Goal: Transaction & Acquisition: Subscribe to service/newsletter

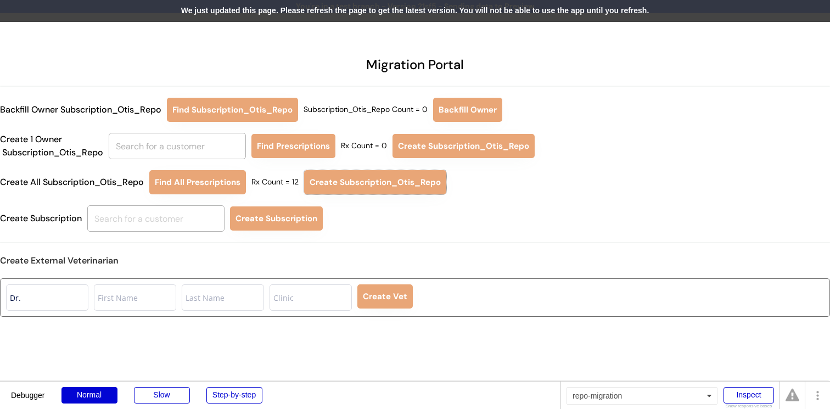
click at [392, 13] on div "We just updated this page. Please refresh the page to get the latest version. Y…" at bounding box center [415, 11] width 830 height 22
click at [403, 21] on div "We just updated this page. Please refresh the page to get the latest version. Y…" at bounding box center [415, 11] width 830 height 22
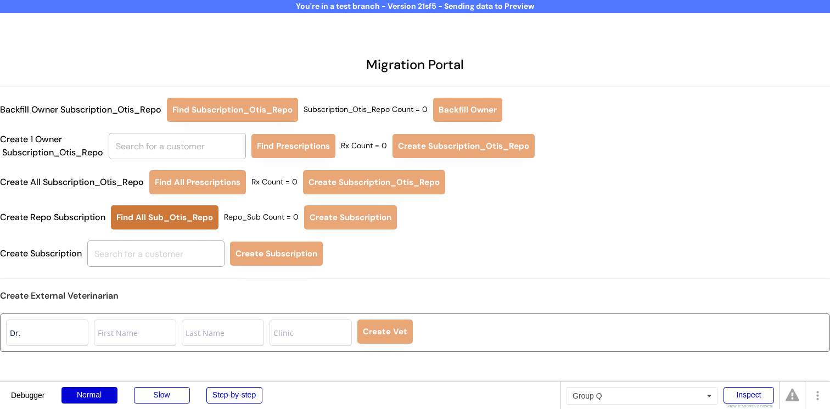
click at [177, 215] on button "Find All Sub_Otis_Repo" at bounding box center [165, 217] width 108 height 24
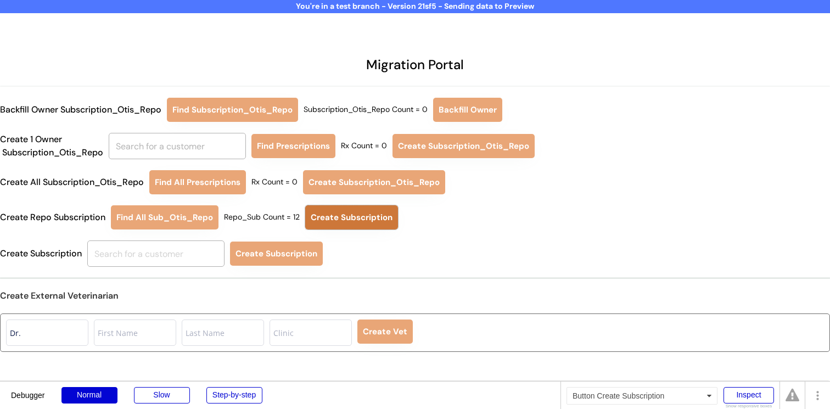
click at [345, 213] on button "Create Subscription" at bounding box center [351, 217] width 93 height 24
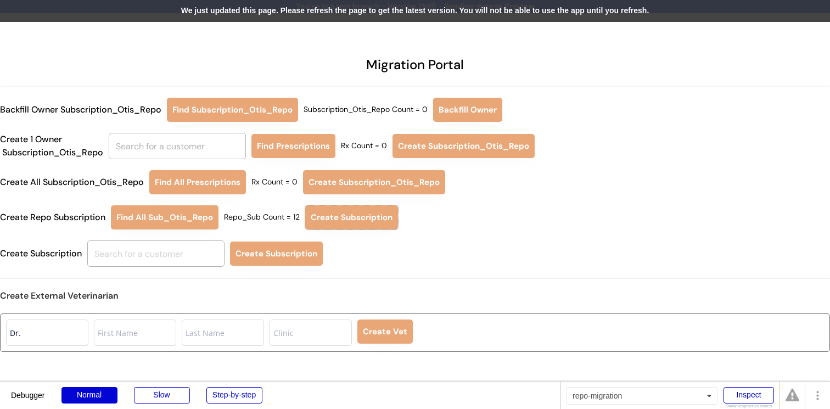
click at [303, 15] on div "We just updated this page. Please refresh the page to get the latest version. Y…" at bounding box center [415, 11] width 830 height 22
click at [365, 12] on div "We just updated this page. Please refresh the page to get the latest version. Y…" at bounding box center [415, 11] width 830 height 22
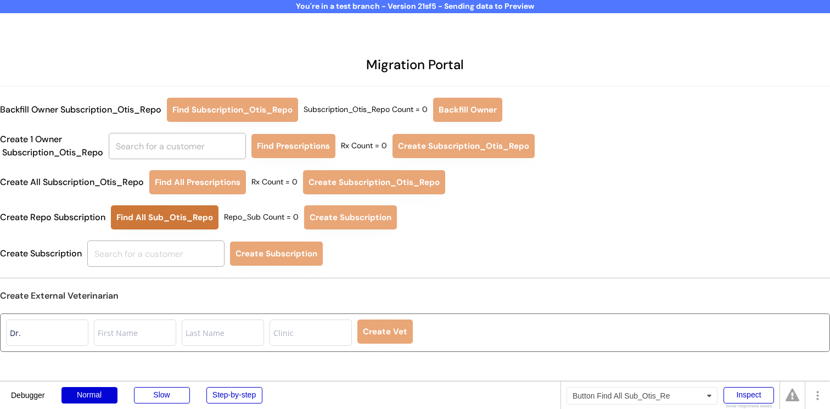
click at [185, 213] on button "Find All Sub_Otis_Repo" at bounding box center [165, 217] width 108 height 24
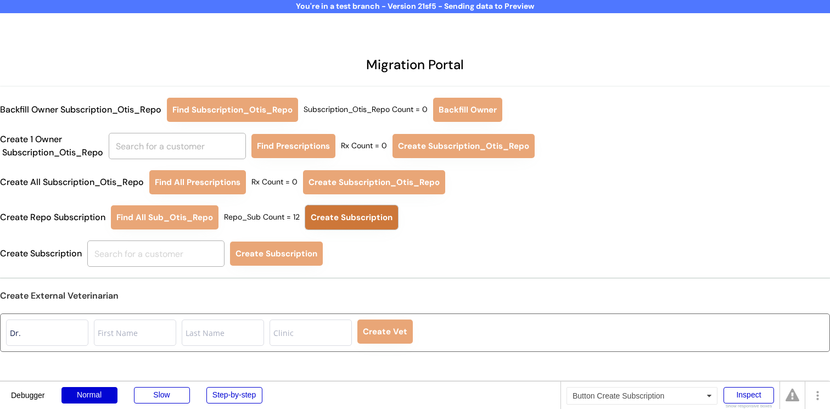
click at [349, 220] on button "Create Subscription" at bounding box center [351, 217] width 93 height 24
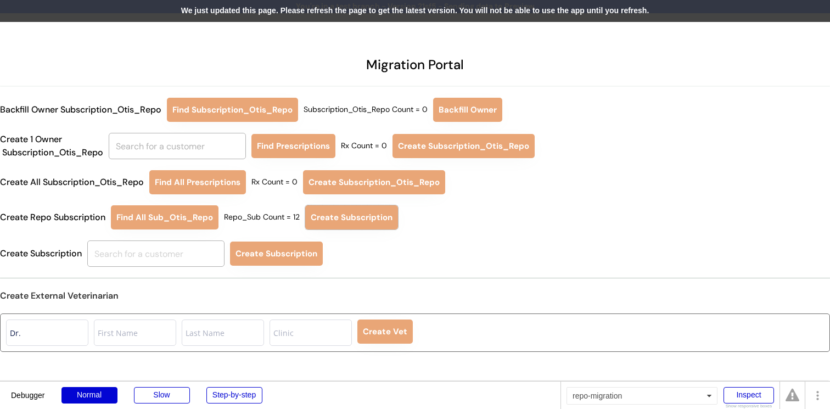
click at [370, 17] on div "We just updated this page. Please refresh the page to get the latest version. Y…" at bounding box center [415, 11] width 830 height 22
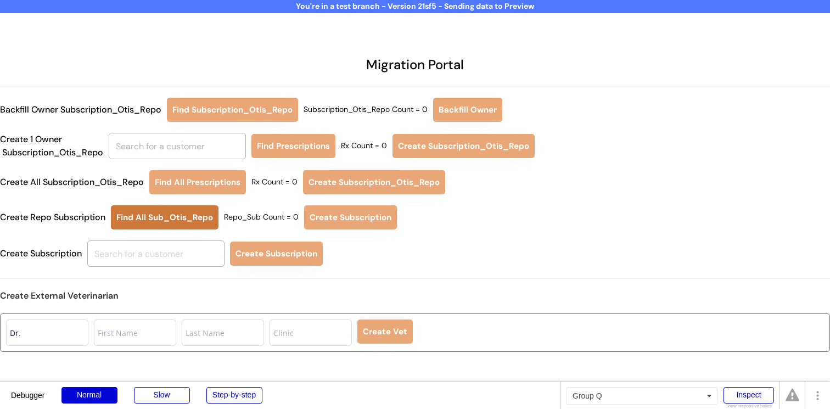
click at [181, 213] on button "Find All Sub_Otis_Repo" at bounding box center [165, 217] width 108 height 24
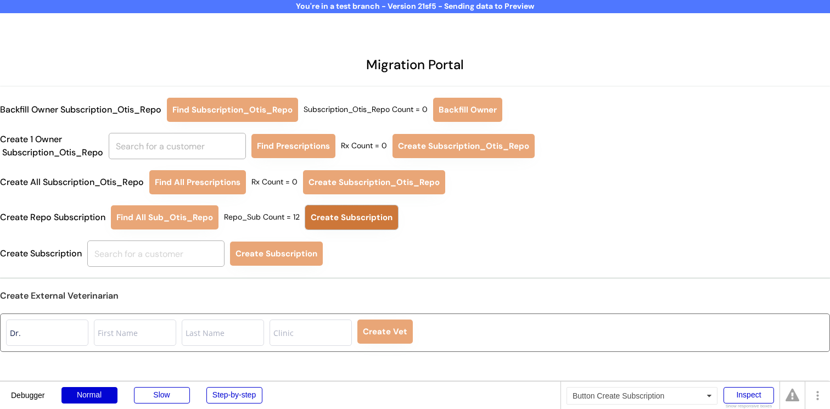
click at [354, 211] on button "Create Subscription" at bounding box center [351, 217] width 93 height 24
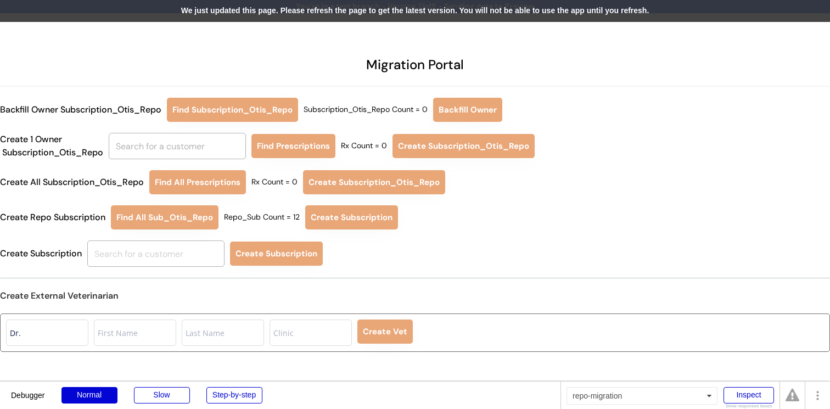
click at [347, 13] on div "We just updated this page. Please refresh the page to get the latest version. Y…" at bounding box center [415, 11] width 830 height 22
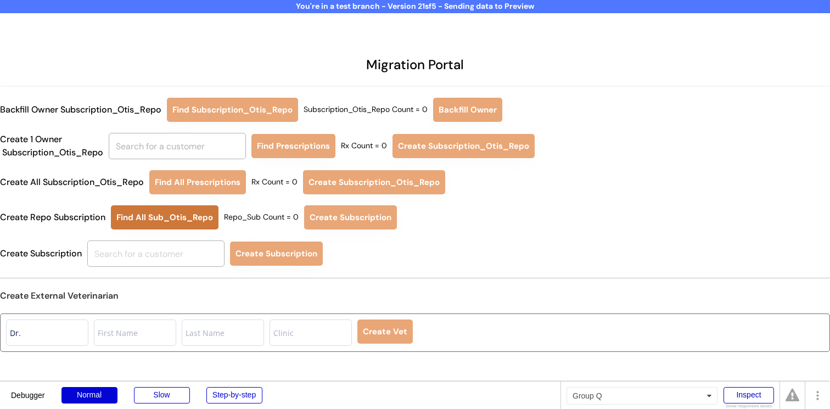
click at [184, 224] on button "Find All Sub_Otis_Repo" at bounding box center [165, 217] width 108 height 24
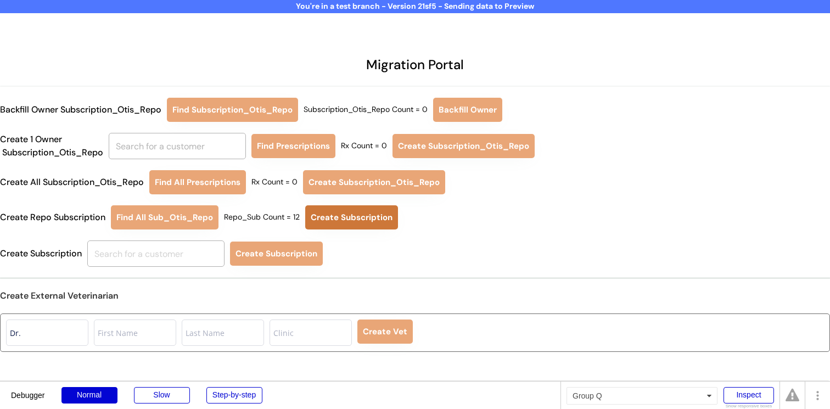
click at [360, 222] on button "Create Subscription" at bounding box center [351, 217] width 93 height 24
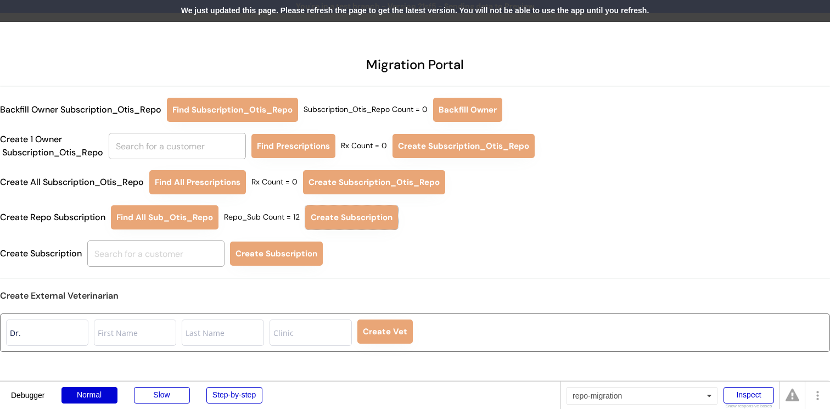
click at [252, 10] on div "We just updated this page. Please refresh the page to get the latest version. Y…" at bounding box center [415, 11] width 830 height 22
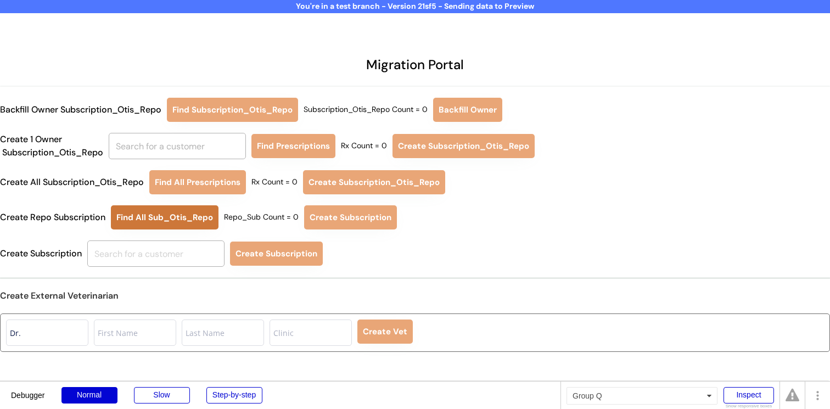
click at [193, 228] on button "Find All Sub_Otis_Repo" at bounding box center [165, 217] width 108 height 24
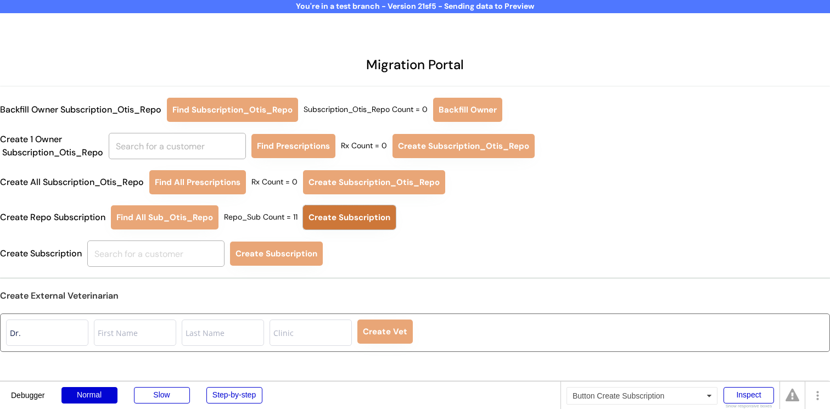
click at [373, 216] on button "Create Subscription" at bounding box center [349, 217] width 93 height 24
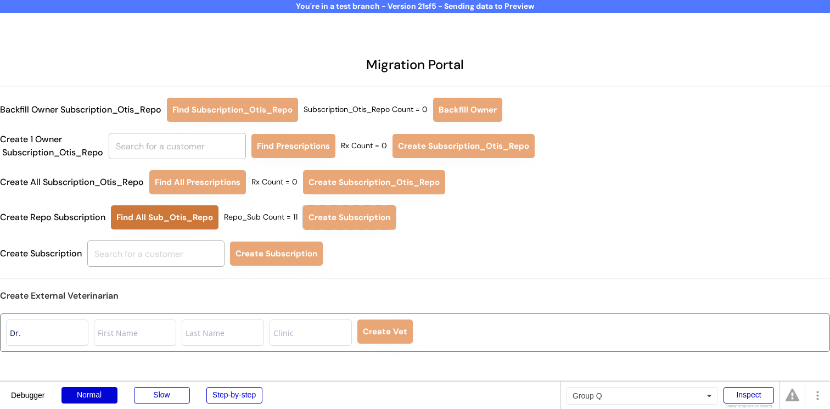
click at [190, 214] on button "Find All Sub_Otis_Repo" at bounding box center [165, 217] width 108 height 24
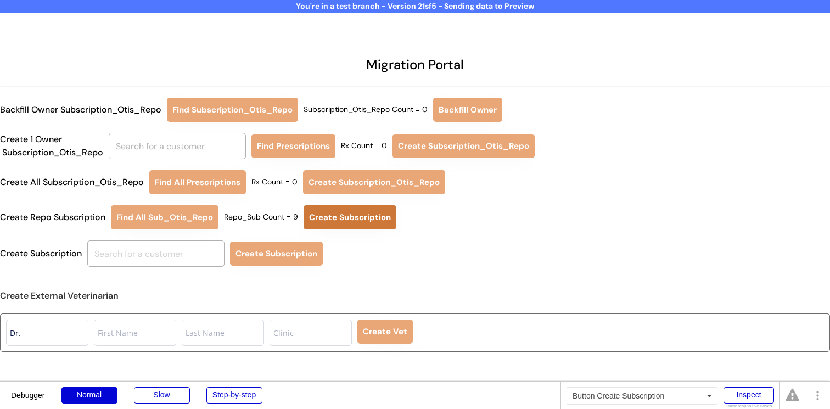
click at [336, 220] on button "Create Subscription" at bounding box center [350, 217] width 93 height 24
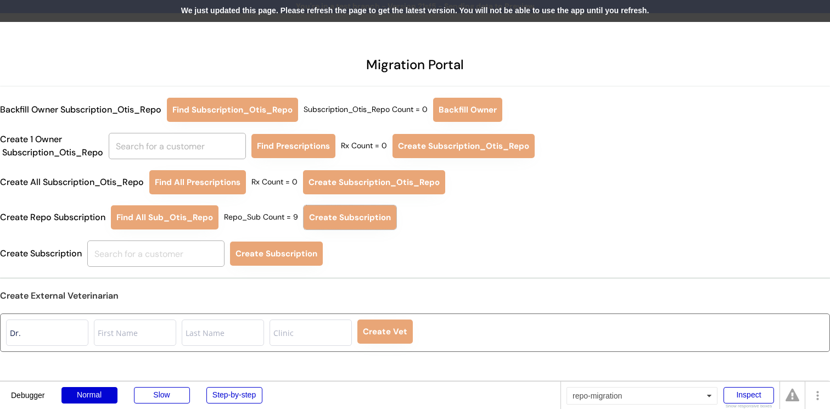
click at [362, 10] on div "We just updated this page. Please refresh the page to get the latest version. Y…" at bounding box center [415, 11] width 830 height 22
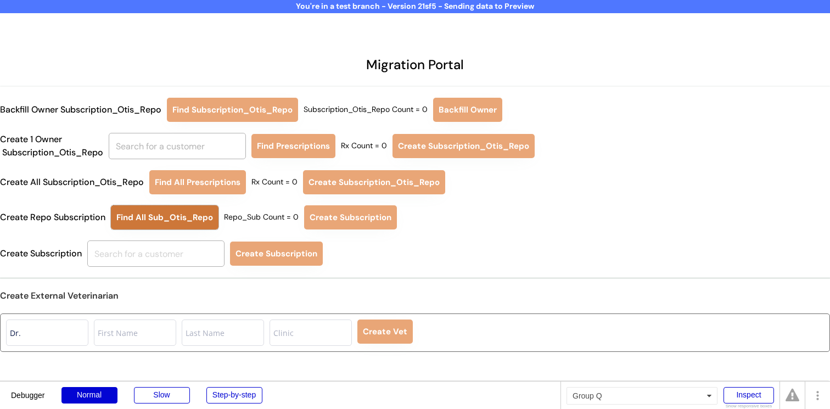
click at [193, 219] on button "Find All Sub_Otis_Repo" at bounding box center [165, 217] width 108 height 24
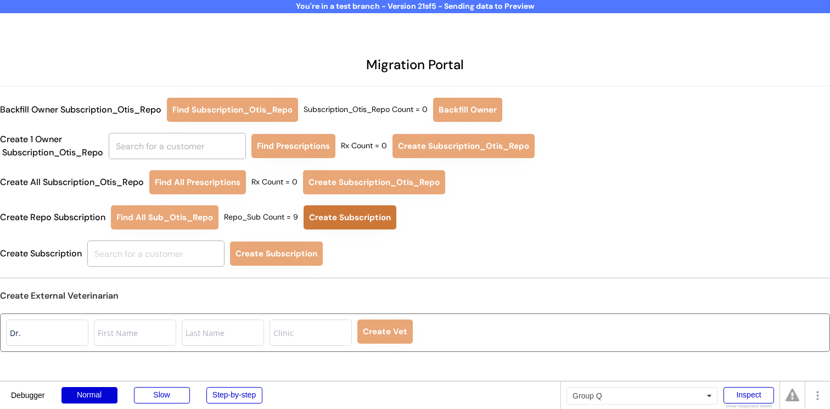
click at [364, 213] on button "Create Subscription" at bounding box center [350, 217] width 93 height 24
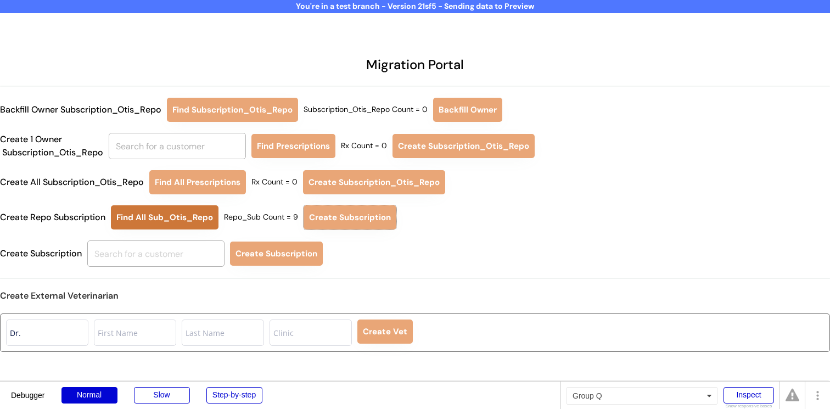
click at [199, 208] on button "Find All Sub_Otis_Repo" at bounding box center [165, 217] width 108 height 24
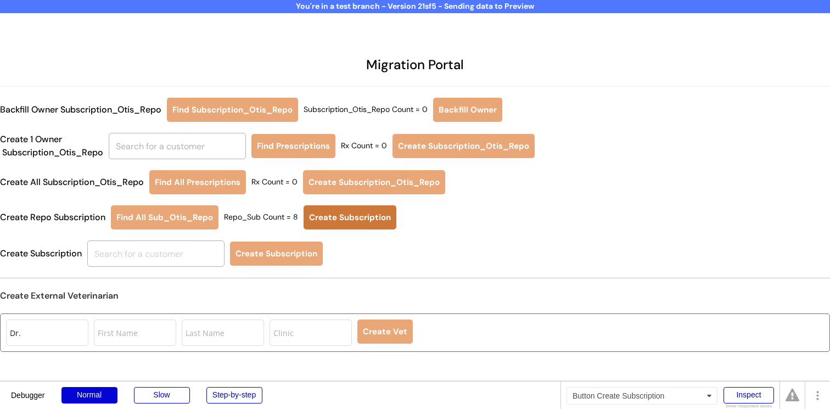
click at [337, 219] on button "Create Subscription" at bounding box center [350, 217] width 93 height 24
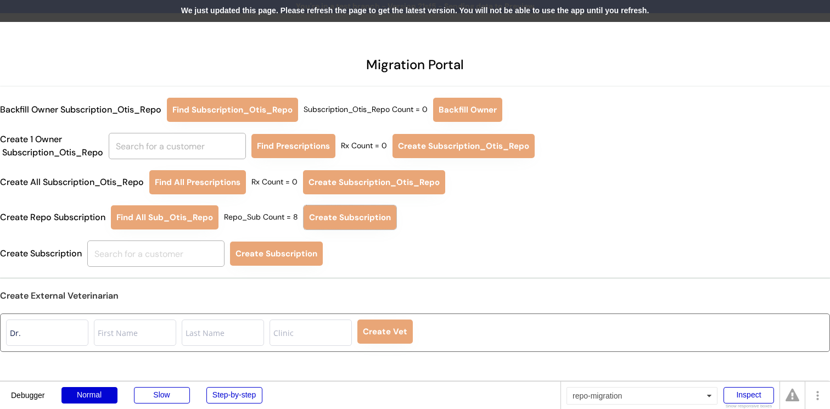
click at [357, 9] on div "We just updated this page. Please refresh the page to get the latest version. Y…" at bounding box center [415, 11] width 830 height 22
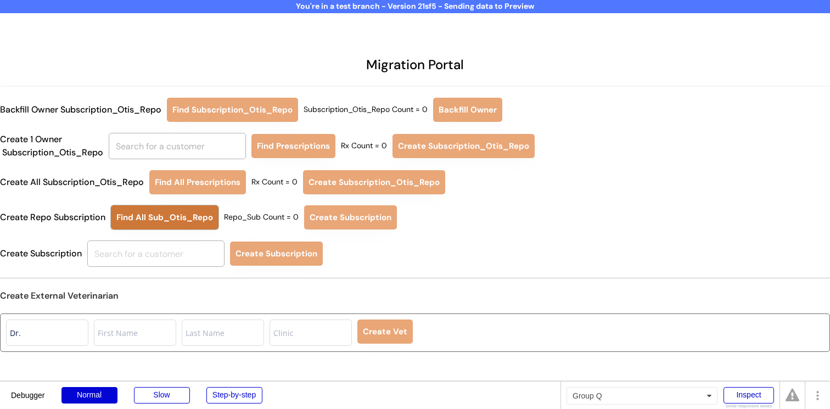
click at [200, 224] on button "Find All Sub_Otis_Repo" at bounding box center [165, 217] width 108 height 24
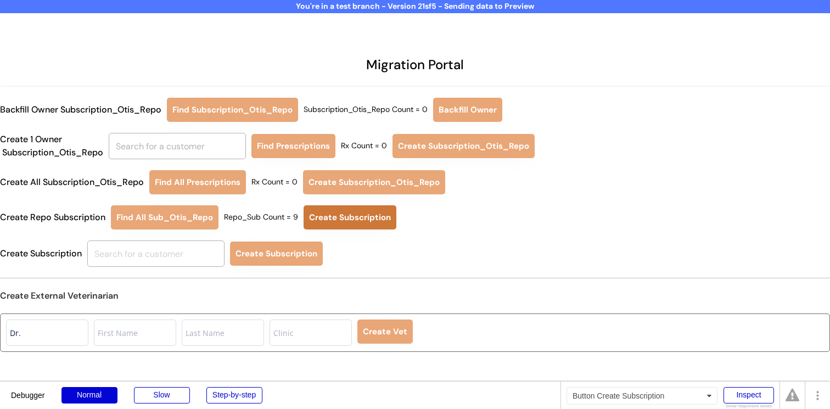
click at [326, 221] on button "Create Subscription" at bounding box center [350, 217] width 93 height 24
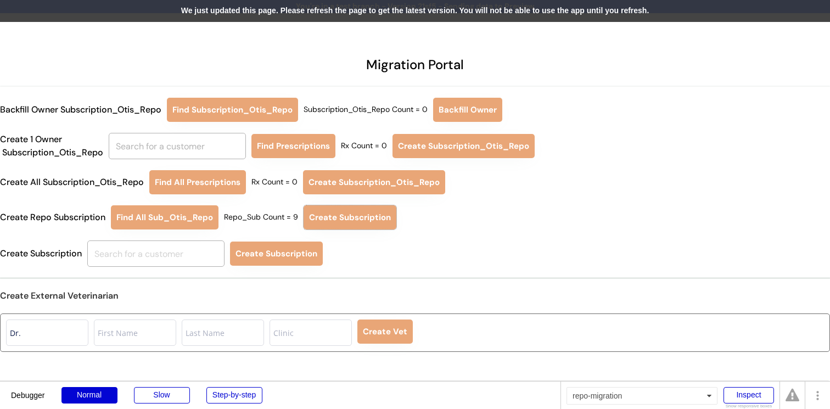
click at [256, 16] on div "We just updated this page. Please refresh the page to get the latest version. Y…" at bounding box center [415, 11] width 830 height 22
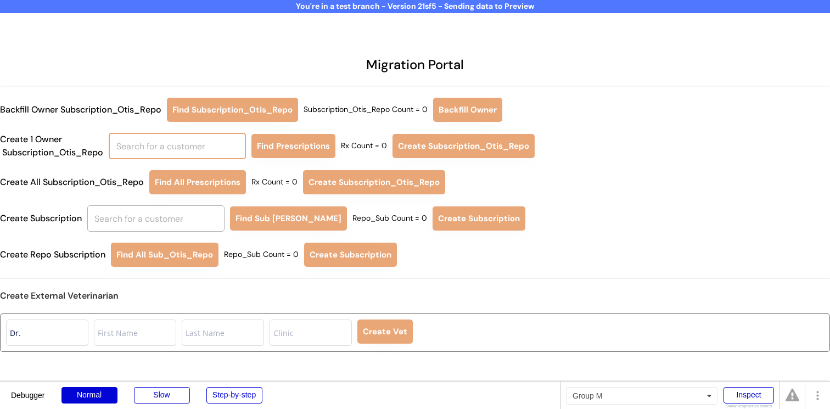
click at [159, 154] on input "text" at bounding box center [177, 146] width 137 height 26
type input "n"
type input "runa"
type input "runa Cooli"
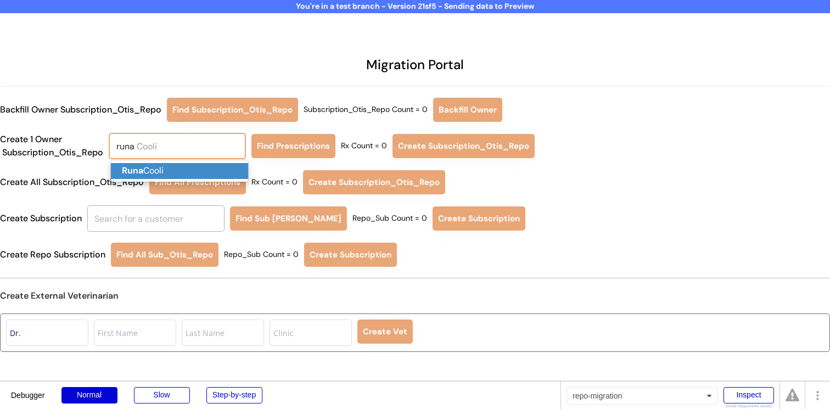
click at [216, 169] on p "Runa Cooli" at bounding box center [179, 171] width 137 height 16
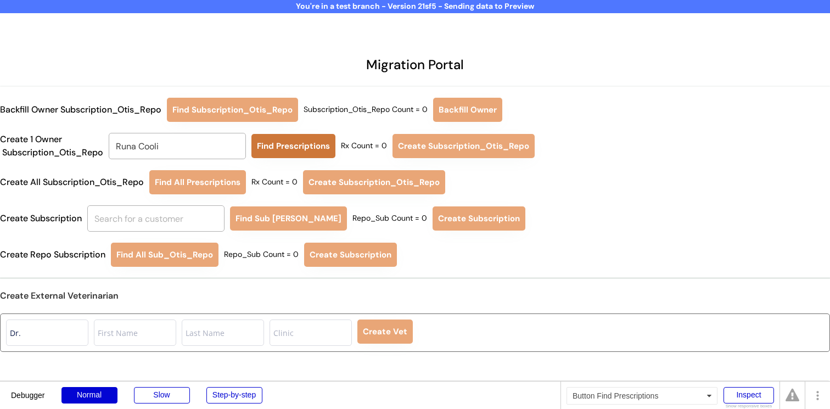
type input "Runa Cooli"
click at [299, 144] on button "Find Prescriptions" at bounding box center [293, 146] width 84 height 24
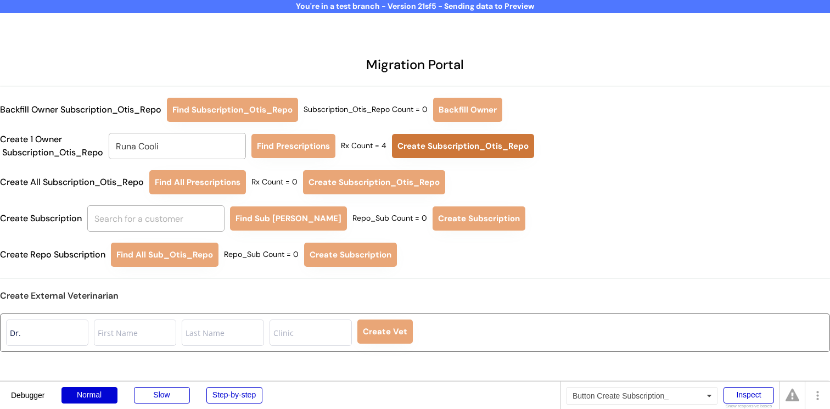
click at [427, 151] on button "Create Subscription_Otis_Repo" at bounding box center [463, 146] width 142 height 24
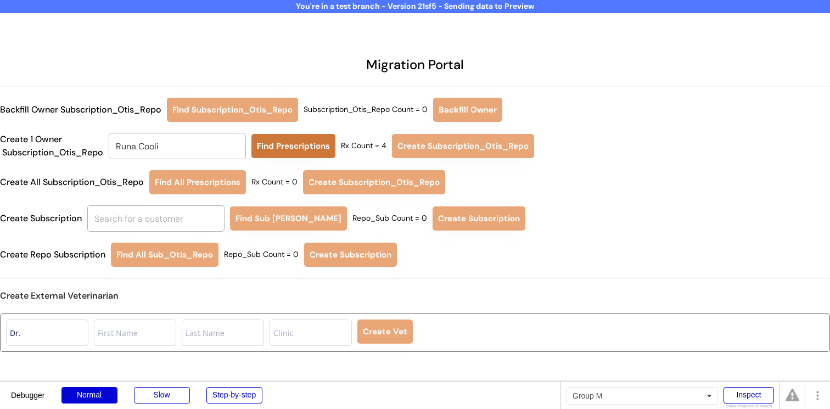
click at [306, 151] on button "Find Prescriptions" at bounding box center [293, 146] width 84 height 24
click at [310, 149] on button "Find Prescriptions" at bounding box center [293, 146] width 84 height 24
click at [312, 147] on button "Find Prescriptions" at bounding box center [293, 146] width 84 height 24
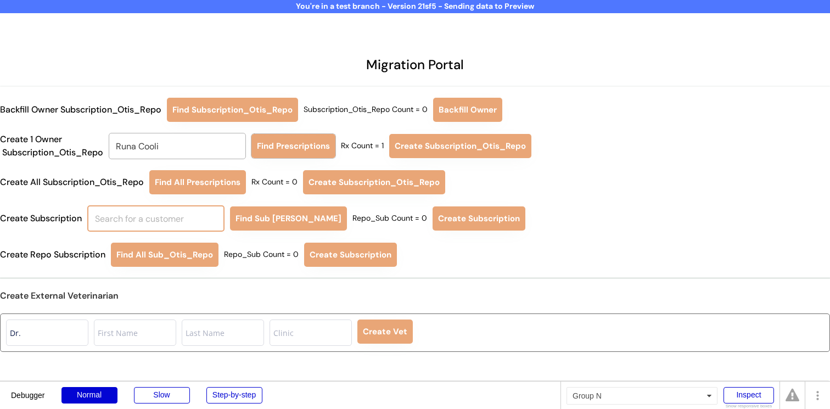
click at [197, 224] on input "text" at bounding box center [155, 218] width 137 height 26
type input "ru"
type input "runa Cooli"
type input "runa"
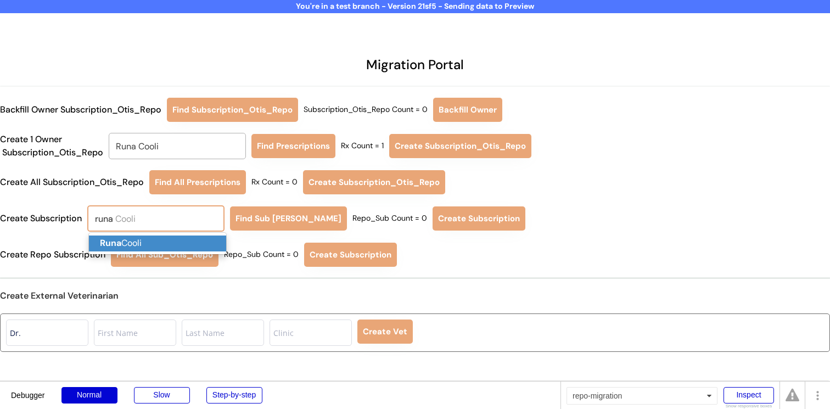
click at [190, 249] on p "Runa Cooli" at bounding box center [157, 244] width 137 height 16
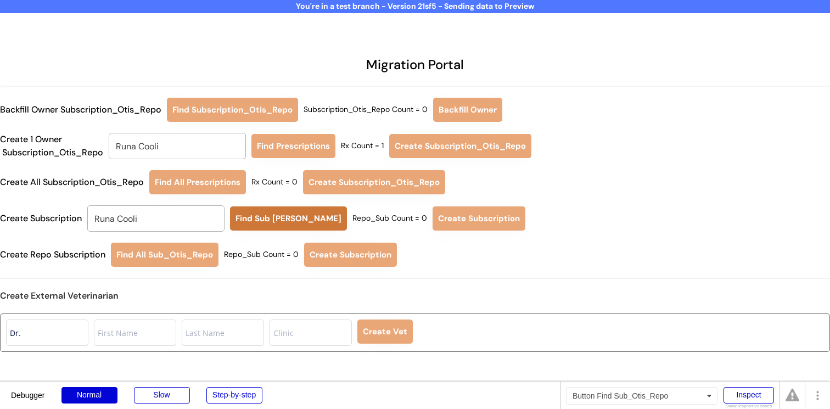
type input "Runa Cooli"
click at [261, 220] on button "Find Sub [PERSON_NAME]" at bounding box center [288, 218] width 117 height 24
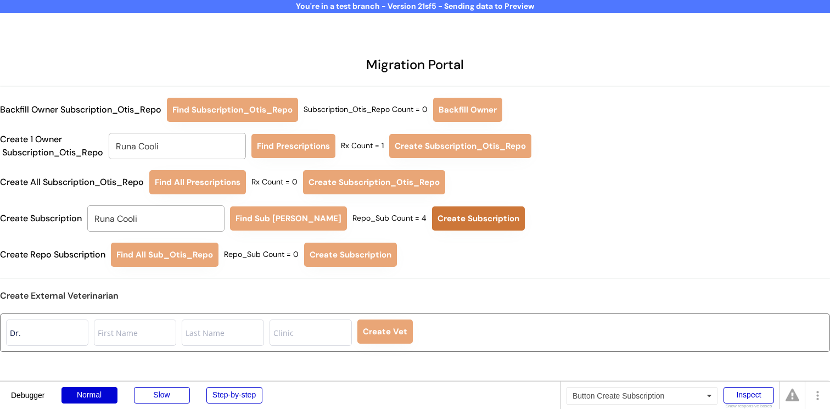
click at [463, 220] on button "Create Subscription" at bounding box center [478, 218] width 93 height 24
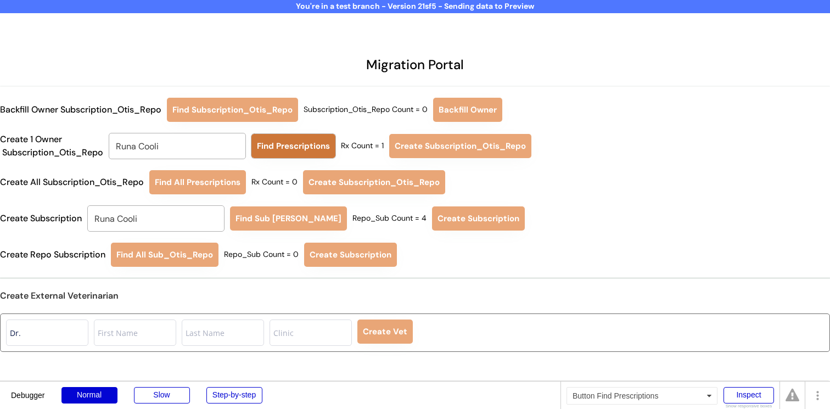
click at [289, 145] on button "Find Prescriptions" at bounding box center [293, 146] width 84 height 24
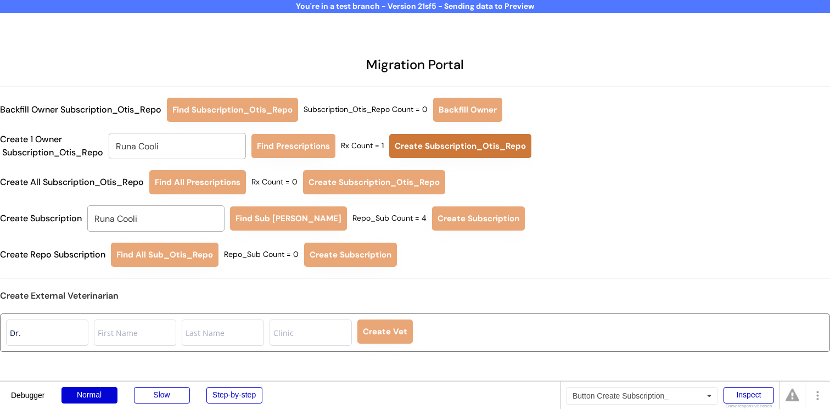
click at [422, 142] on button "Create Subscription_Otis_Repo" at bounding box center [460, 146] width 142 height 24
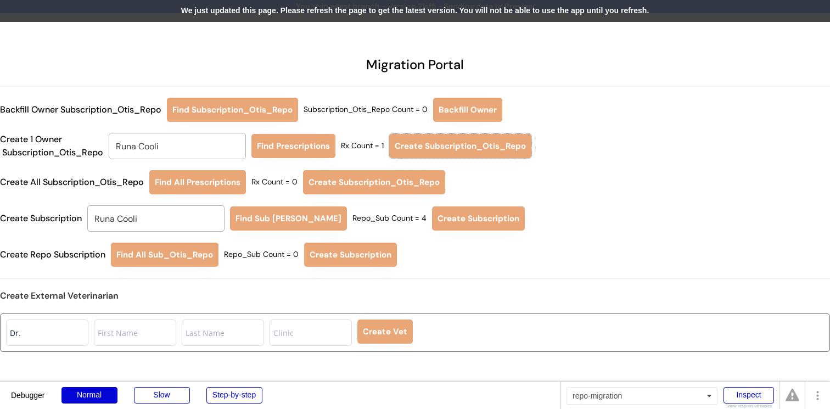
click at [300, 13] on div "We just updated this page. Please refresh the page to get the latest version. Y…" at bounding box center [415, 11] width 830 height 22
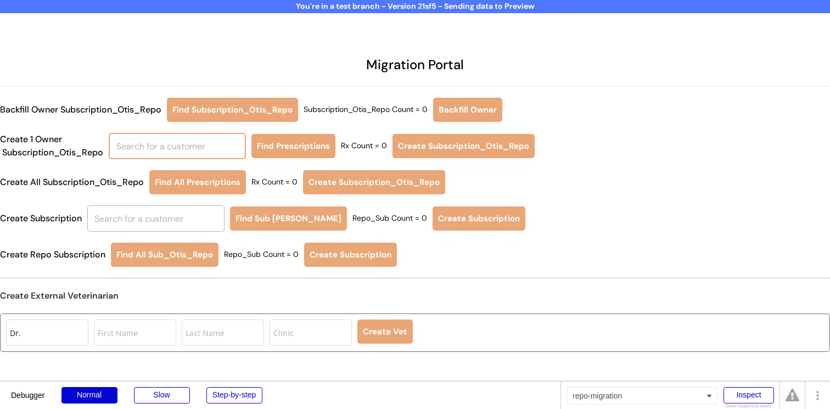
click at [205, 144] on input "text" at bounding box center [177, 146] width 137 height 26
type input "runa"
type input "runa Cooli"
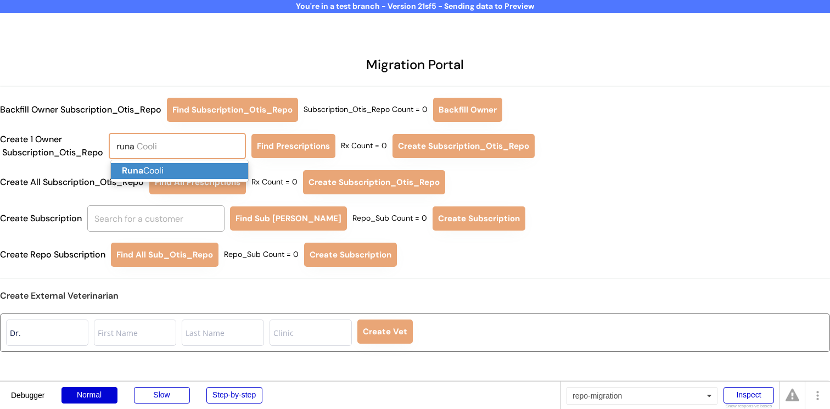
click at [203, 166] on p "Runa Cooli" at bounding box center [179, 171] width 137 height 16
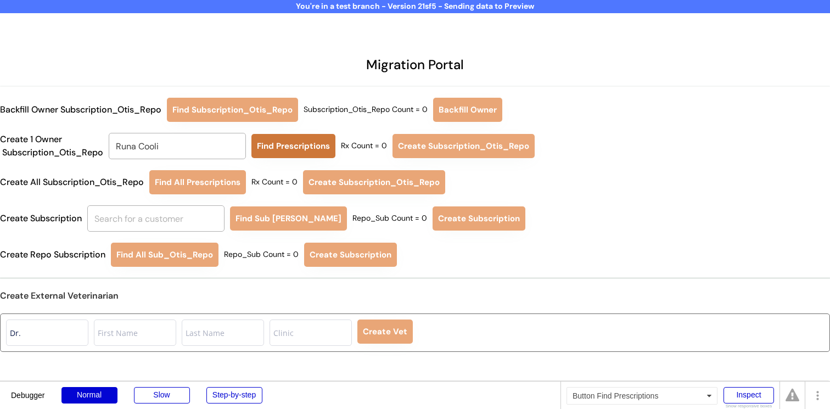
type input "Runa Cooli"
click at [299, 150] on button "Find Prescriptions" at bounding box center [293, 146] width 84 height 24
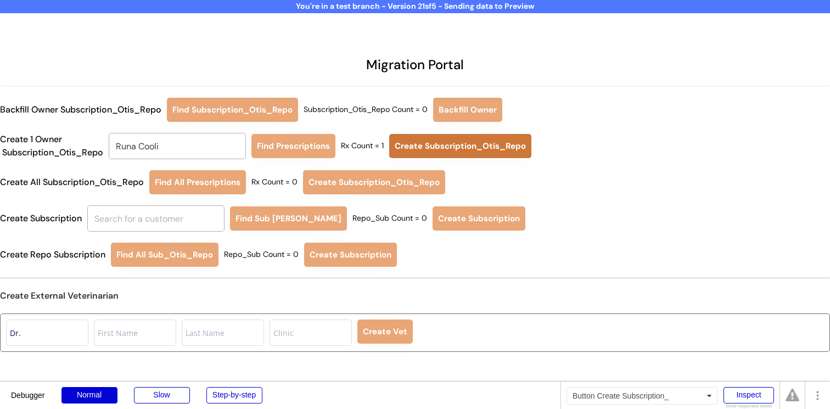
click at [431, 147] on button "Create Subscription_Otis_Repo" at bounding box center [460, 146] width 142 height 24
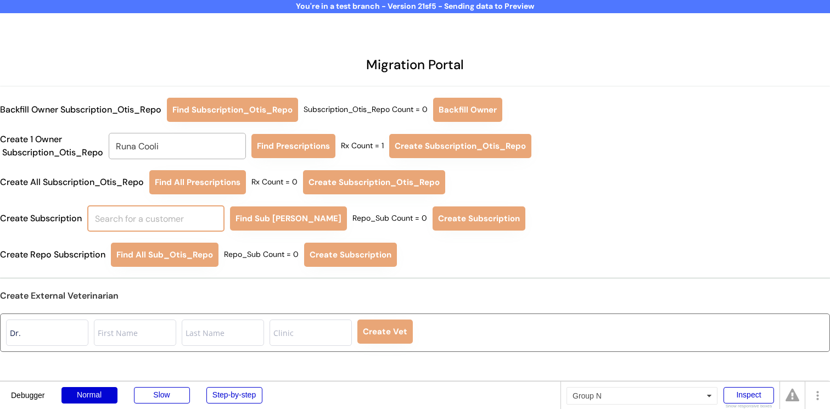
click at [188, 217] on input "text" at bounding box center [155, 218] width 137 height 26
type input "ru"
type input "runa Cooli"
type input "runa"
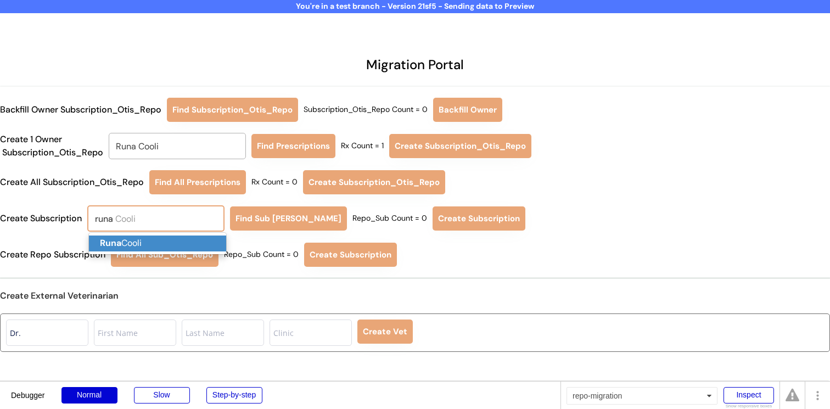
click at [171, 242] on p "Runa Cooli" at bounding box center [157, 244] width 137 height 16
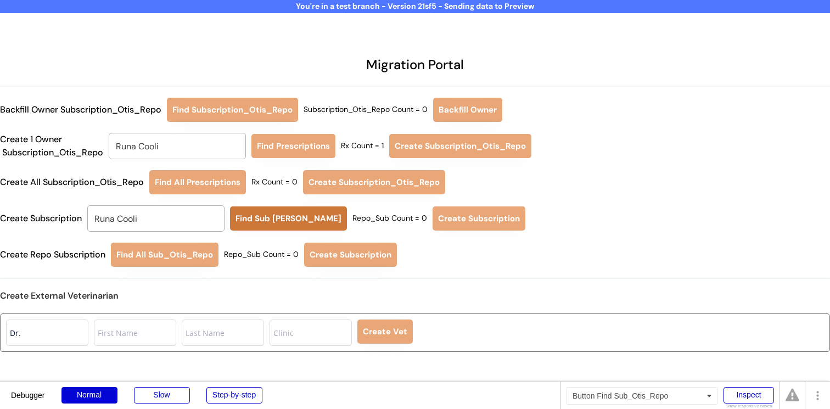
type input "Runa Cooli"
click at [256, 221] on button "Find Sub [PERSON_NAME]" at bounding box center [288, 218] width 117 height 24
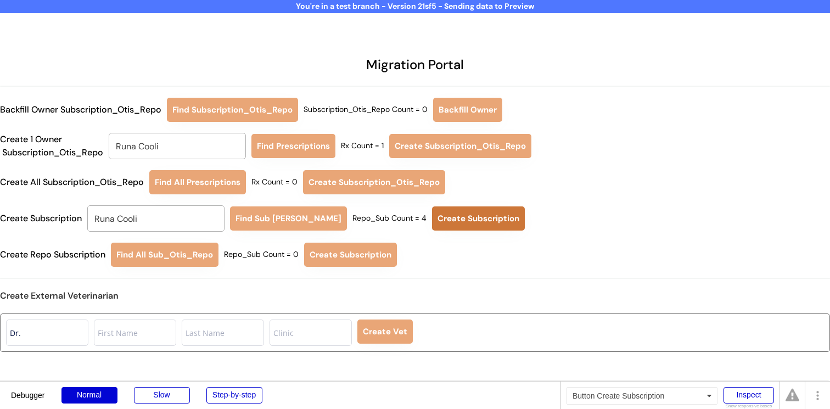
click at [432, 219] on button "Create Subscription" at bounding box center [478, 218] width 93 height 24
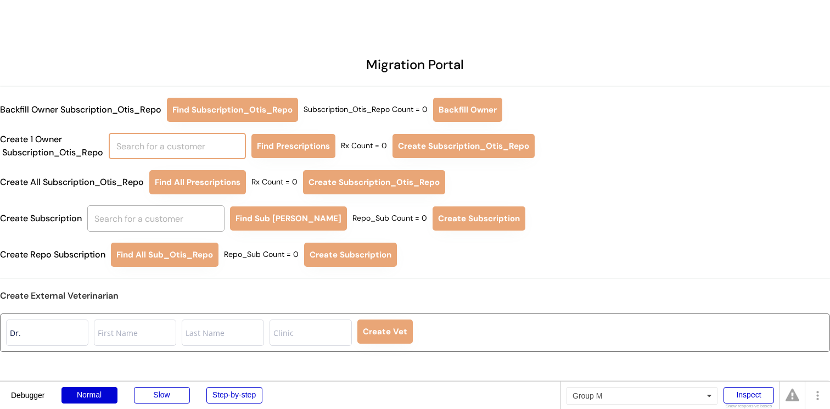
click at [165, 140] on input "text" at bounding box center [177, 146] width 137 height 26
type input "niina"
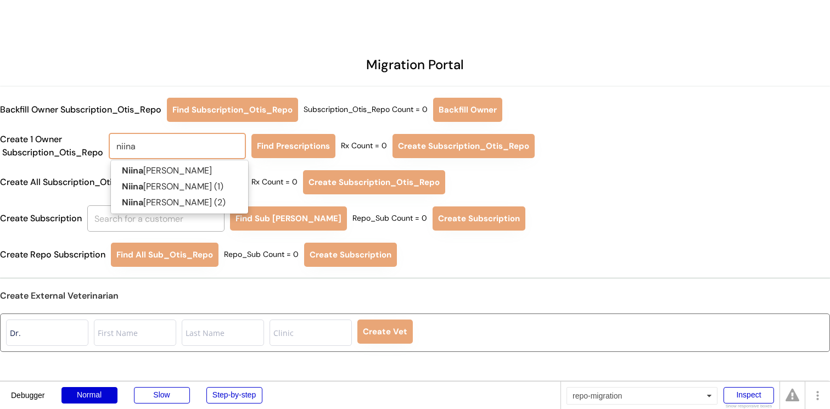
type input "[PERSON_NAME]"
type input "niina"
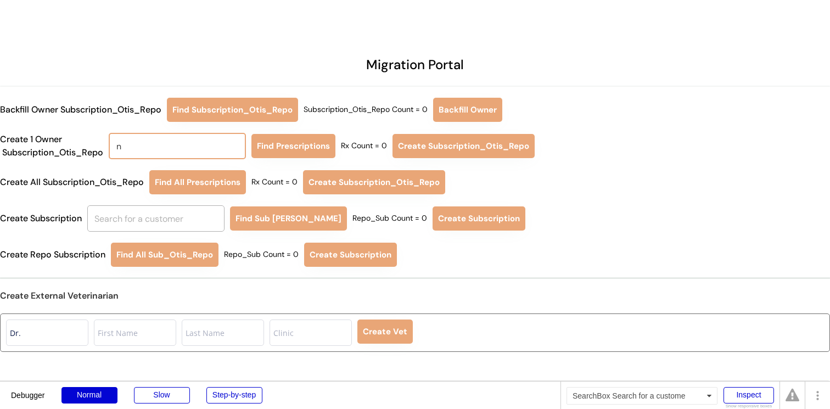
type input "ni"
type input "[PERSON_NAME]"
type input "nii"
type input "[PERSON_NAME]"
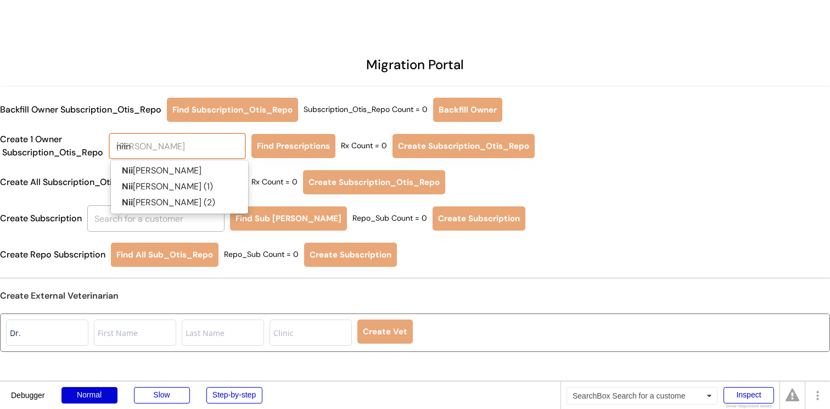
type input "niina"
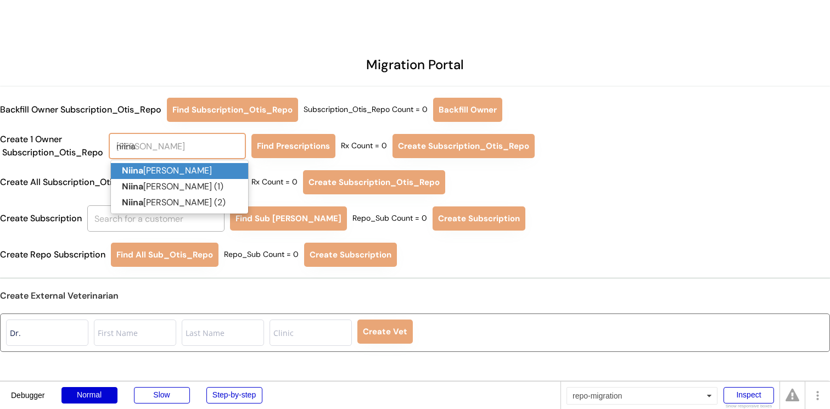
click at [206, 171] on p "Niina Al-Hassan" at bounding box center [179, 171] width 137 height 16
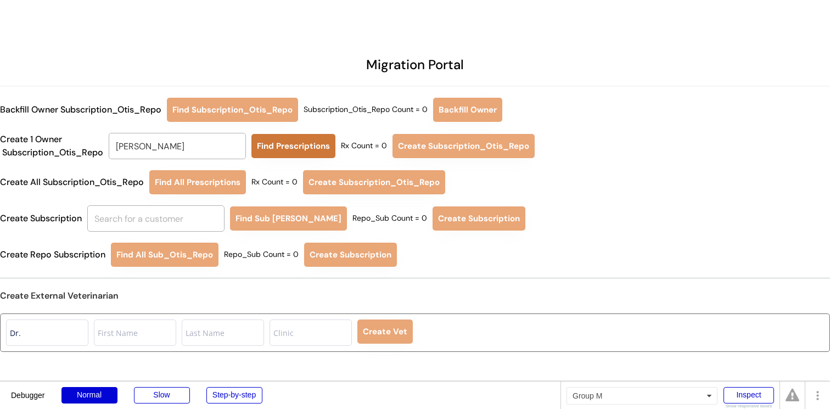
type input "[PERSON_NAME]"
click at [297, 143] on button "Find Prescriptions" at bounding box center [293, 146] width 84 height 24
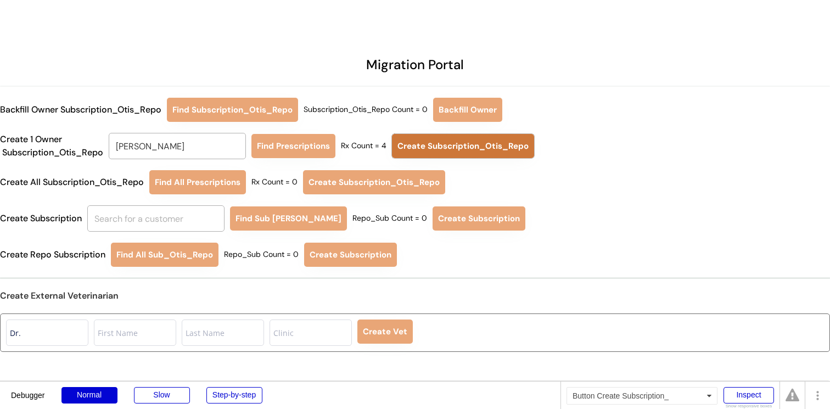
click at [433, 148] on button "Create Subscription_Otis_Repo" at bounding box center [463, 146] width 142 height 24
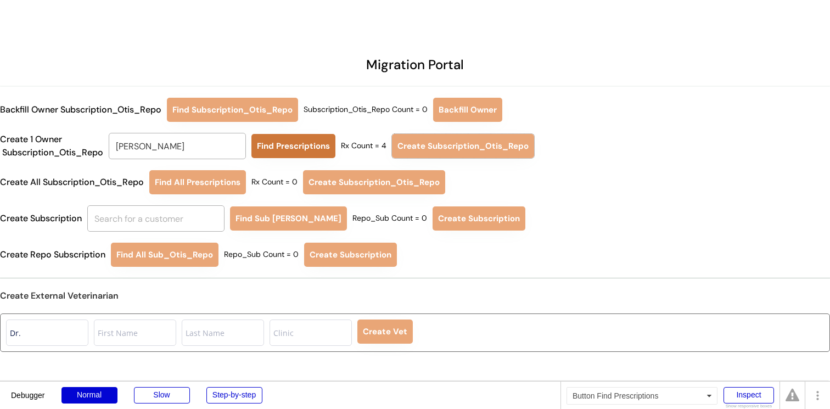
click at [308, 143] on button "Find Prescriptions" at bounding box center [293, 146] width 84 height 24
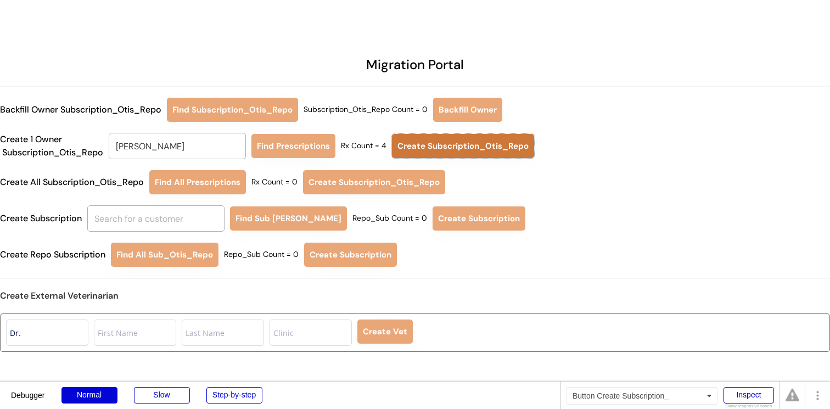
click at [410, 137] on button "Create Subscription_Otis_Repo" at bounding box center [463, 146] width 142 height 24
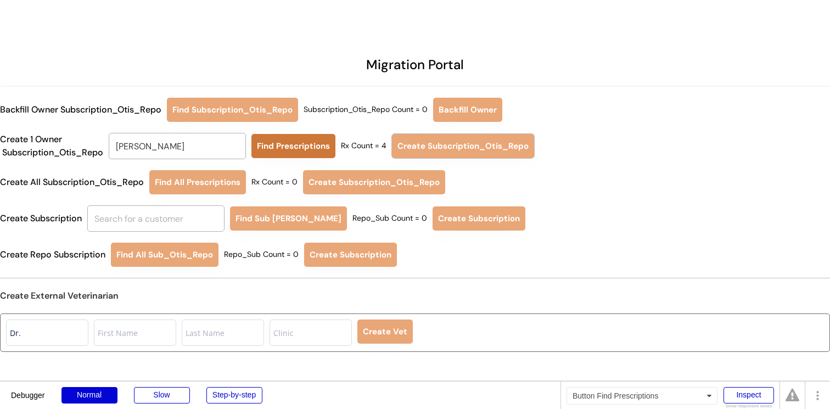
click at [278, 146] on button "Find Prescriptions" at bounding box center [293, 146] width 84 height 24
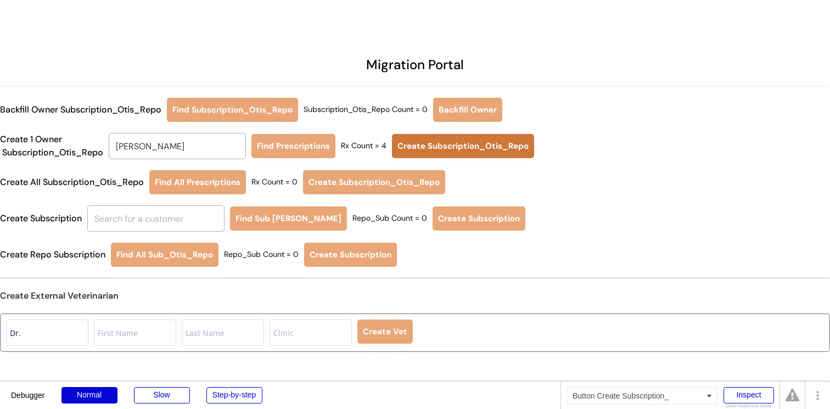
click at [416, 144] on button "Create Subscription_Otis_Repo" at bounding box center [463, 146] width 142 height 24
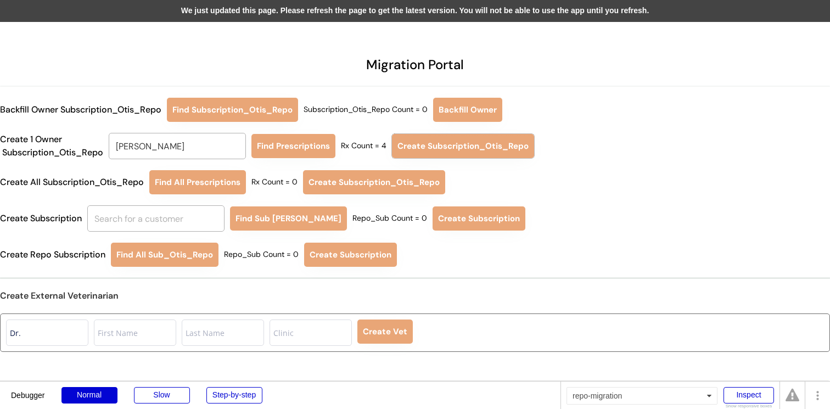
click at [374, 13] on div "We just updated this page. Please refresh the page to get the latest version. Y…" at bounding box center [415, 11] width 830 height 22
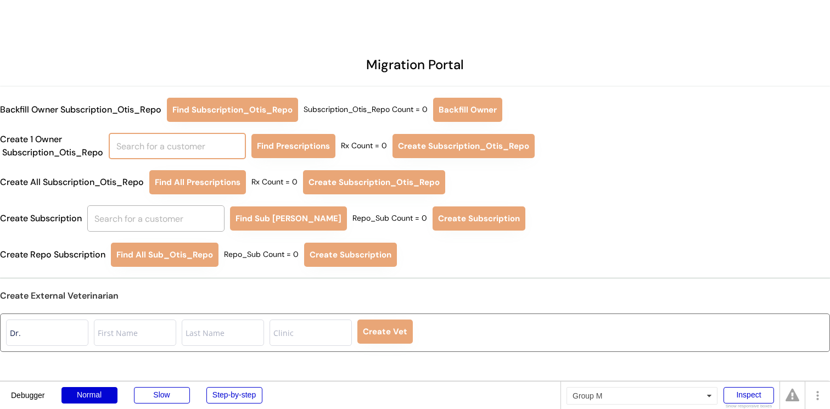
click at [208, 150] on input "text" at bounding box center [177, 146] width 137 height 26
type input "niina"
type input "[PERSON_NAME]"
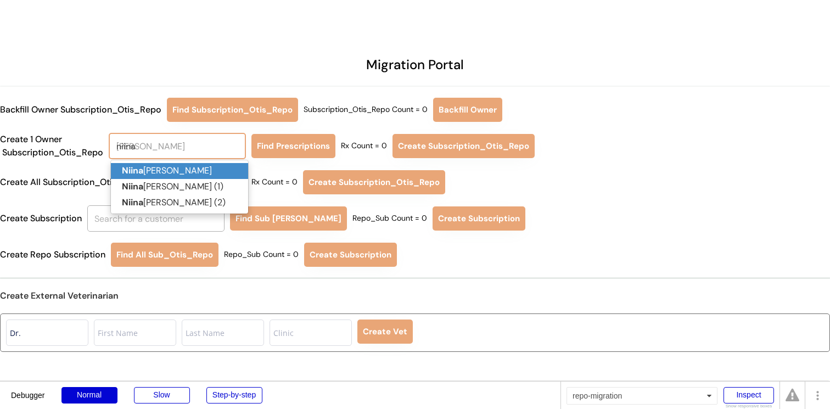
click at [203, 170] on p "Niina Al-Hassan" at bounding box center [179, 171] width 137 height 16
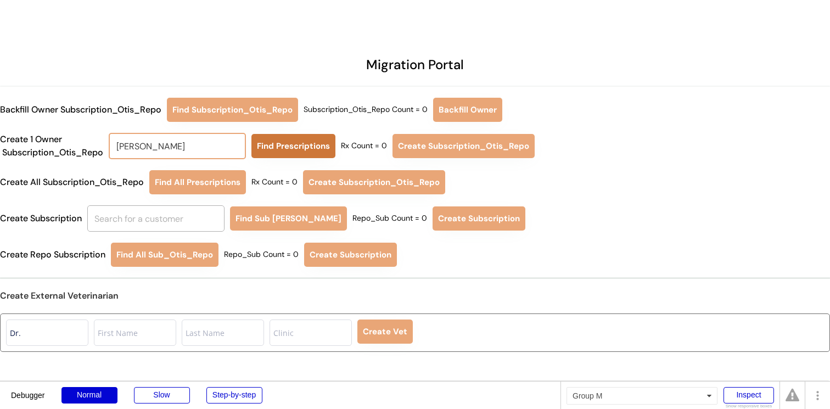
click at [317, 147] on button "Find Prescriptions" at bounding box center [293, 146] width 84 height 24
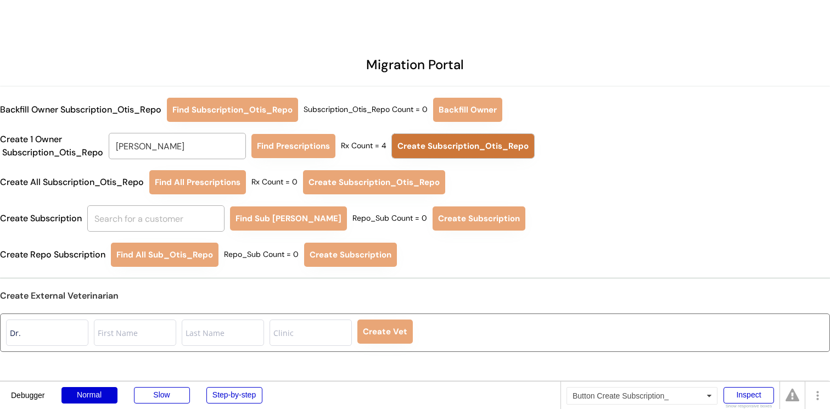
click at [415, 138] on button "Create Subscription_Otis_Repo" at bounding box center [463, 146] width 142 height 24
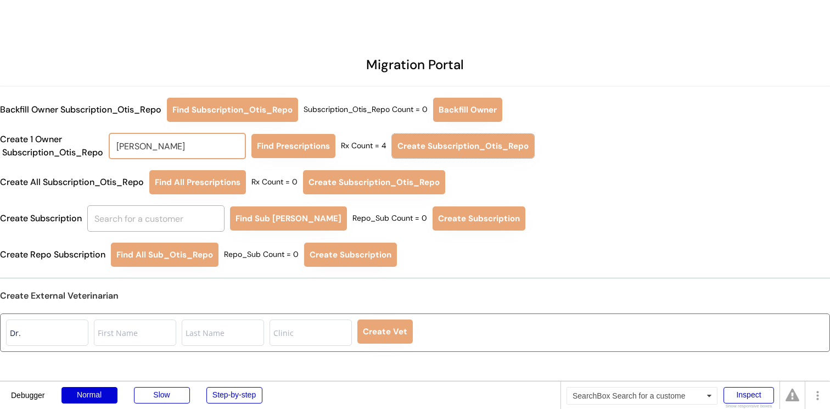
click at [231, 143] on input "[PERSON_NAME]" at bounding box center [177, 146] width 137 height 26
type input "vivian"
type input "vivian Graves"
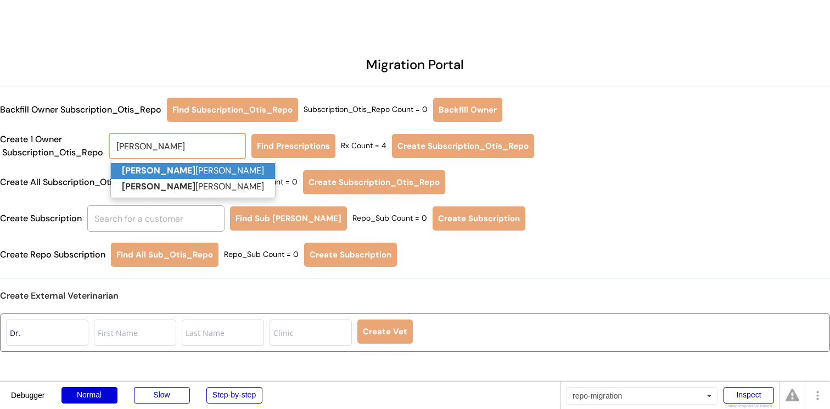
click at [218, 167] on p "Vivian Graves" at bounding box center [193, 171] width 164 height 16
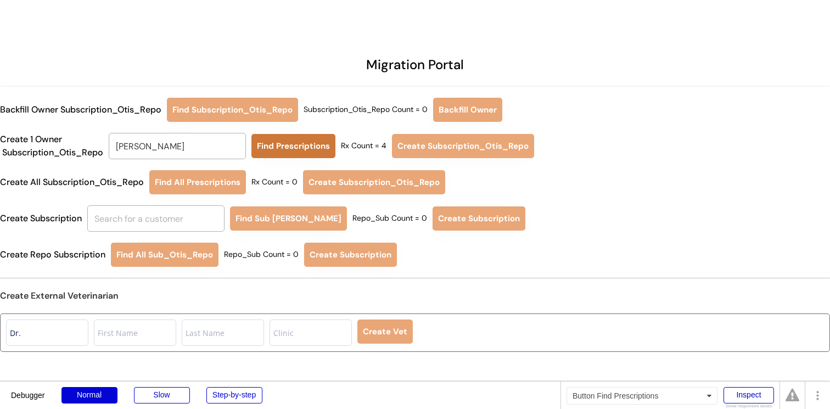
type input "Vivian Graves"
click at [310, 142] on button "Find Prescriptions" at bounding box center [293, 146] width 84 height 24
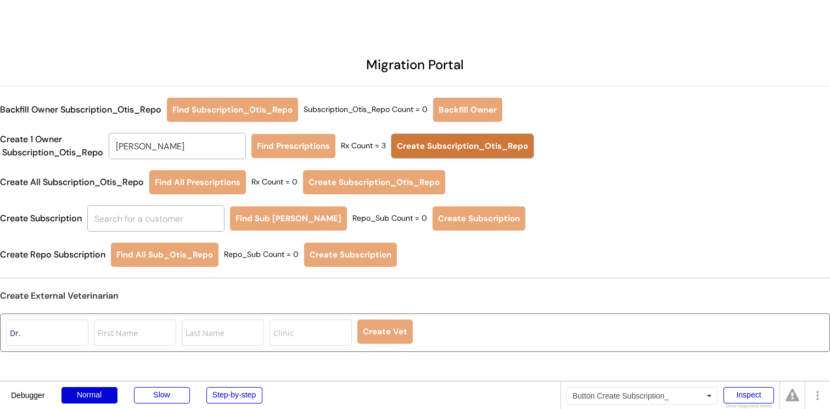
click at [437, 138] on button "Create Subscription_Otis_Repo" at bounding box center [463, 146] width 142 height 24
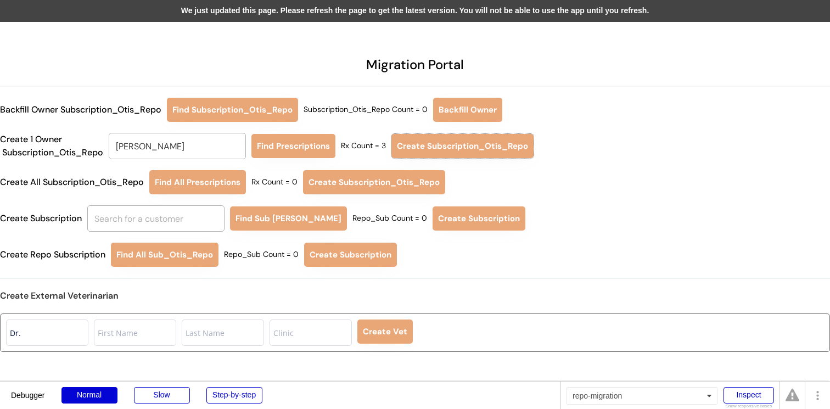
click at [253, 8] on div "We just updated this page. Please refresh the page to get the latest version. Y…" at bounding box center [415, 11] width 830 height 22
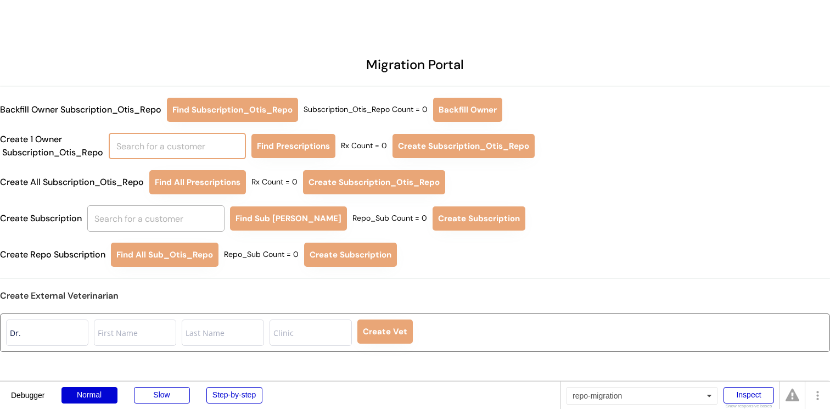
drag, startPoint x: 0, startPoint y: 0, endPoint x: 202, endPoint y: 146, distance: 248.9
click at [202, 146] on input "text" at bounding box center [177, 146] width 137 height 26
type input "niina al"
type input "[PERSON_NAME]"
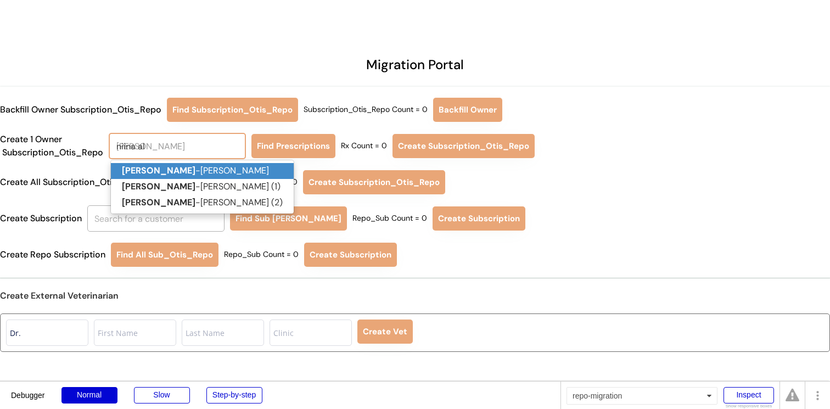
click at [195, 171] on p "Niina Al -Hassan" at bounding box center [202, 171] width 183 height 16
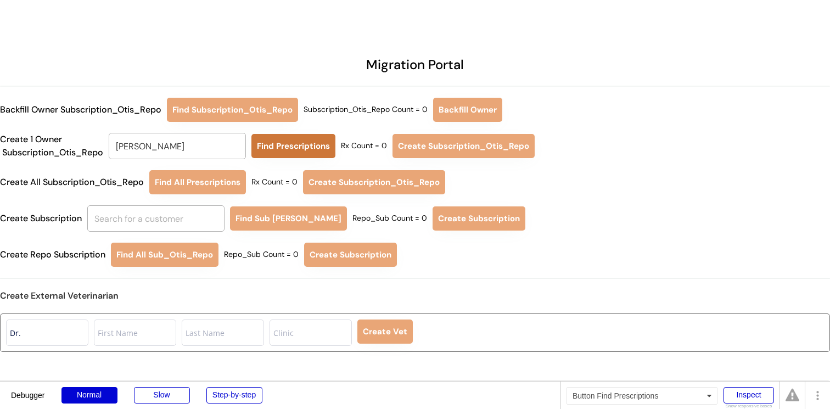
type input "[PERSON_NAME]"
click at [282, 148] on button "Find Prescriptions" at bounding box center [293, 146] width 84 height 24
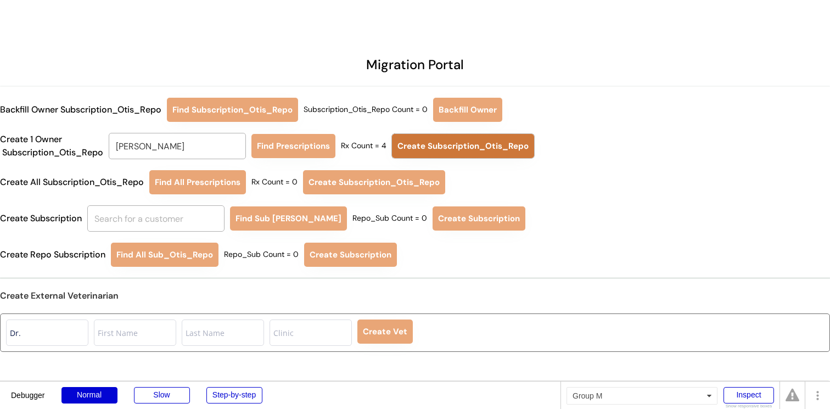
click at [434, 141] on button "Create Subscription_Otis_Repo" at bounding box center [463, 146] width 142 height 24
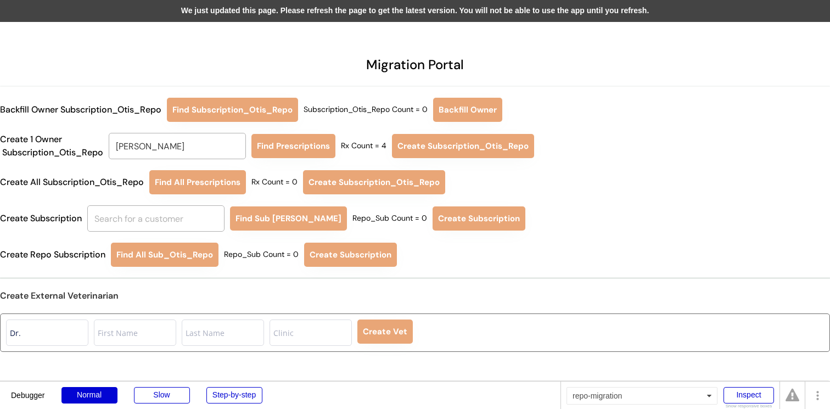
click at [349, 10] on div "We just updated this page. Please refresh the page to get the latest version. Y…" at bounding box center [415, 11] width 830 height 22
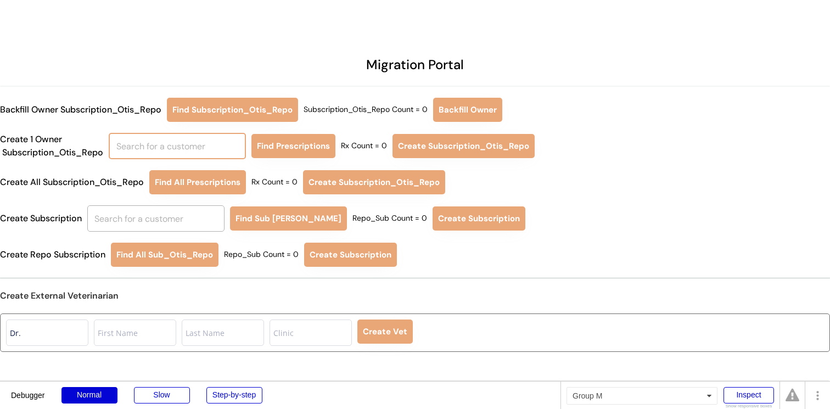
click at [233, 138] on input "text" at bounding box center [177, 146] width 137 height 26
type input "niin"
type input "[PERSON_NAME]"
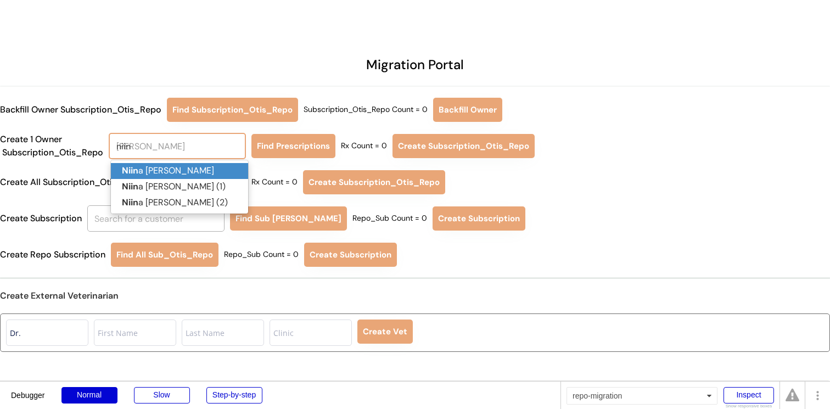
click at [205, 170] on p "Niin a [PERSON_NAME]" at bounding box center [179, 171] width 137 height 16
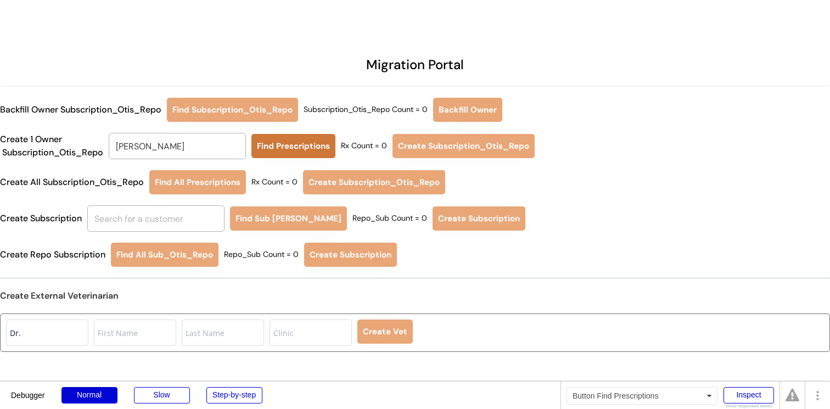
type input "[PERSON_NAME]"
click at [296, 143] on button "Find Prescriptions" at bounding box center [293, 146] width 84 height 24
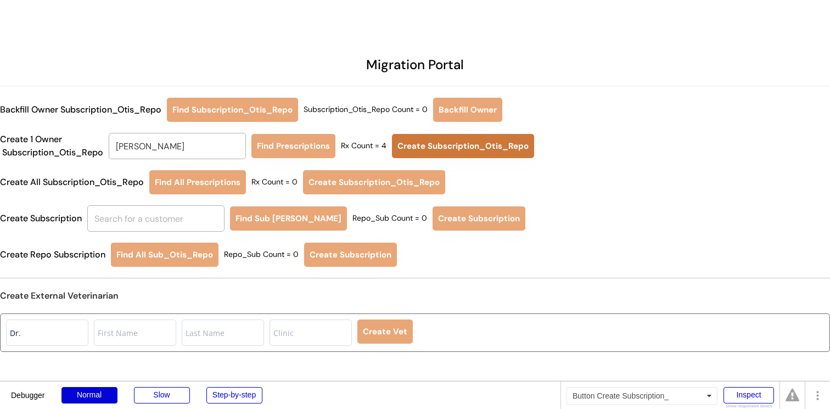
click at [402, 146] on button "Create Subscription_Otis_Repo" at bounding box center [463, 146] width 142 height 24
